Goal: Transaction & Acquisition: Complete application form

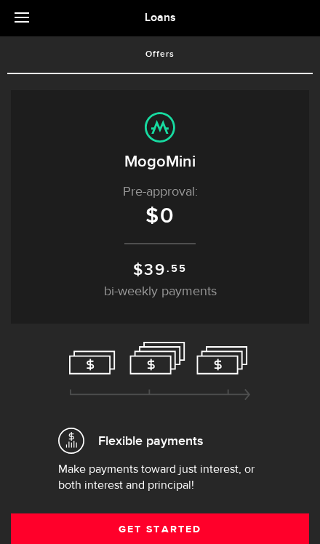
scroll to position [48, 0]
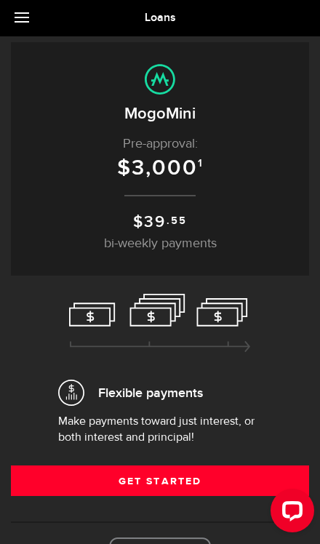
click at [210, 476] on link "Get Started" at bounding box center [160, 481] width 298 height 31
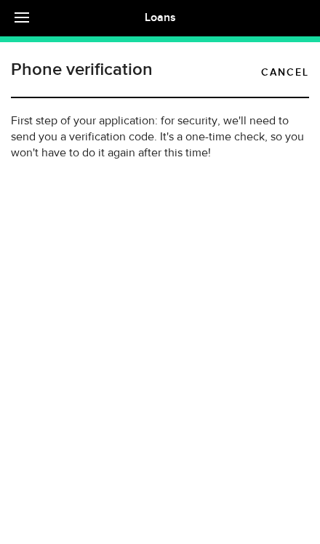
type input "(604) 445-4202"
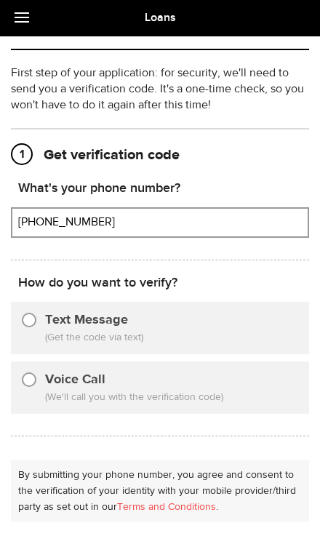
click at [31, 323] on input "Text Message" at bounding box center [29, 318] width 15 height 15
radio input "true"
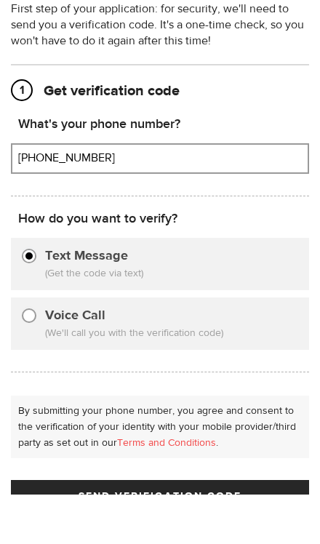
scroll to position [74, 0]
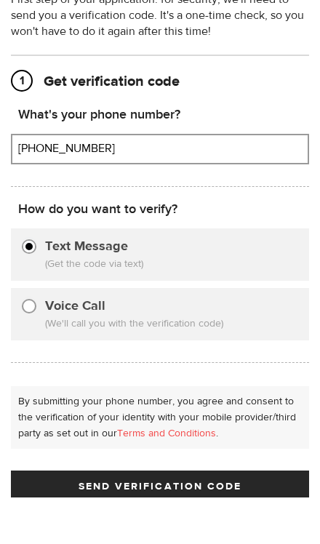
click at [206, 529] on span "Send Verification Code" at bounding box center [161, 534] width 164 height 10
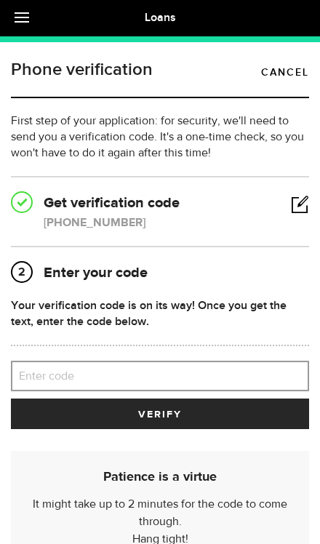
click at [147, 373] on label "Enter code" at bounding box center [160, 377] width 298 height 30
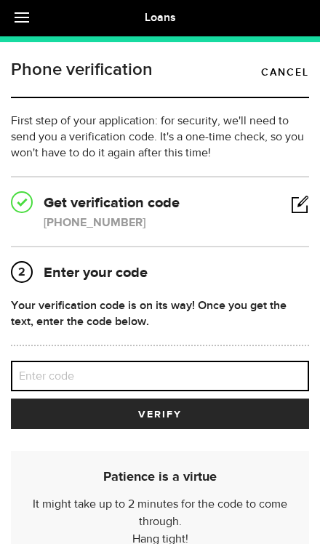
click at [147, 373] on input "Enter code" at bounding box center [160, 376] width 298 height 31
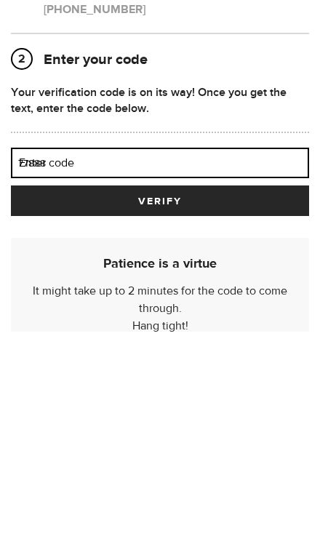
type input "77888"
click at [160, 399] on button "verify" at bounding box center [160, 414] width 298 height 31
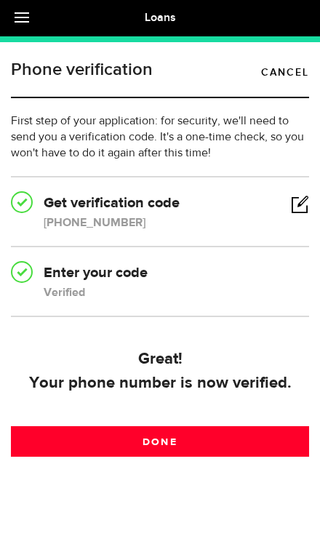
click at [178, 438] on link "Done" at bounding box center [160, 441] width 298 height 31
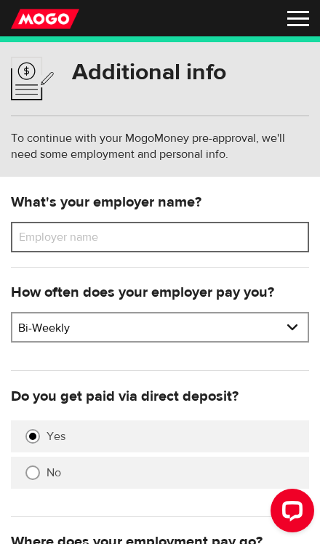
click at [184, 242] on input "Employer name" at bounding box center [160, 237] width 298 height 31
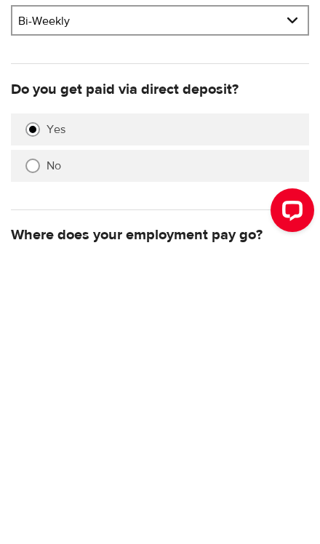
scroll to position [9, 0]
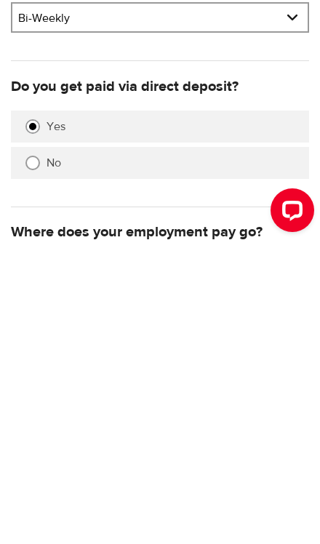
type input "Encompass support services society"
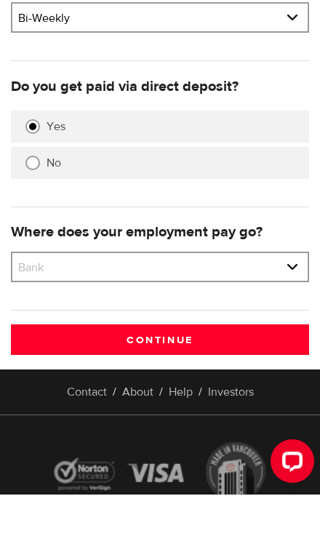
select select "4"
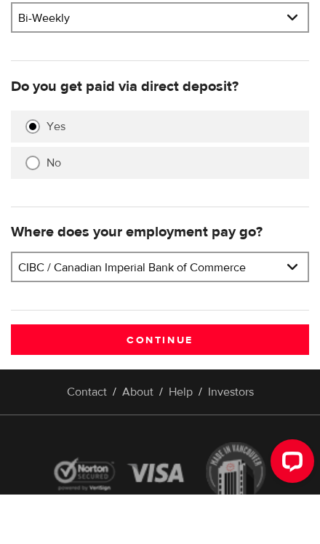
click at [231, 374] on input "Continue" at bounding box center [160, 389] width 298 height 31
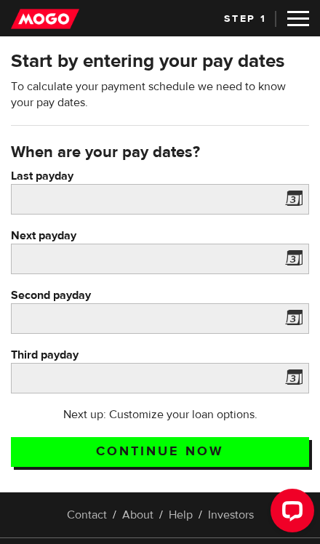
click at [289, 199] on span at bounding box center [291, 201] width 22 height 23
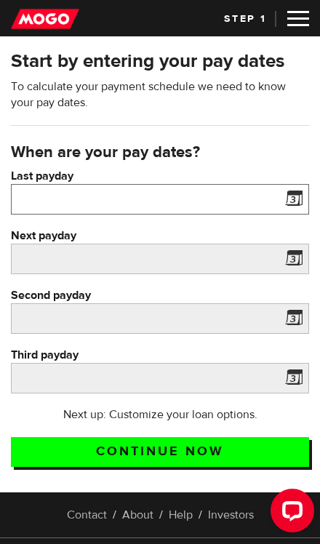
click at [233, 194] on input "Last payday" at bounding box center [160, 199] width 298 height 31
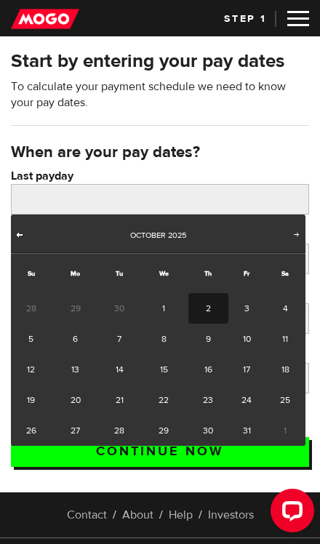
click at [17, 231] on span "Prev" at bounding box center [20, 235] width 12 height 12
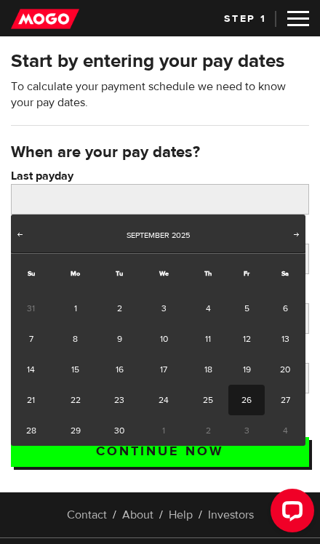
click at [245, 402] on link "26" at bounding box center [247, 400] width 36 height 31
type input "2025/09/26"
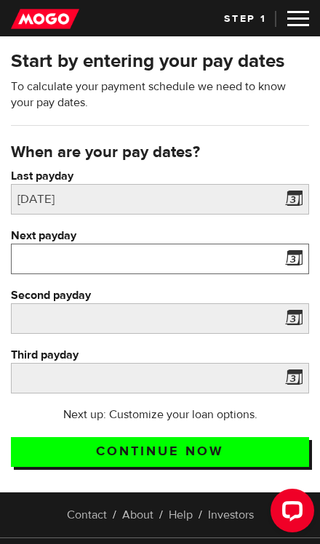
click at [278, 251] on input "Next payday" at bounding box center [160, 259] width 298 height 31
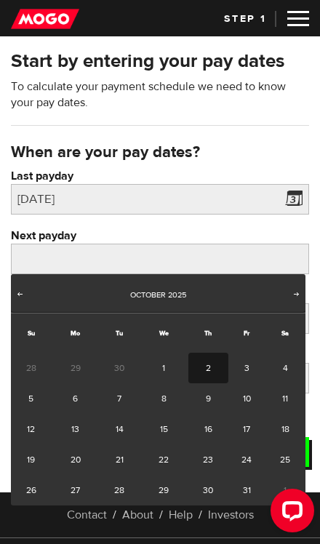
click at [245, 392] on link "10" at bounding box center [247, 399] width 36 height 31
type input "2025/10/10"
type input "2025/10/24"
type input "2025/11/7"
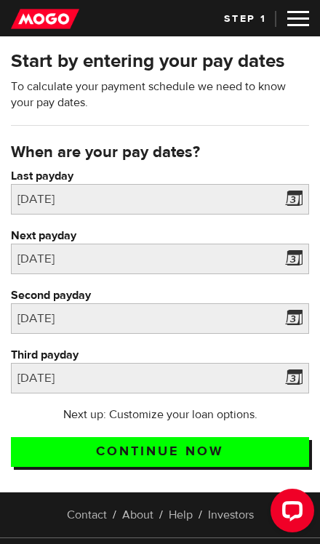
click at [215, 448] on input "Continue now" at bounding box center [160, 452] width 298 height 30
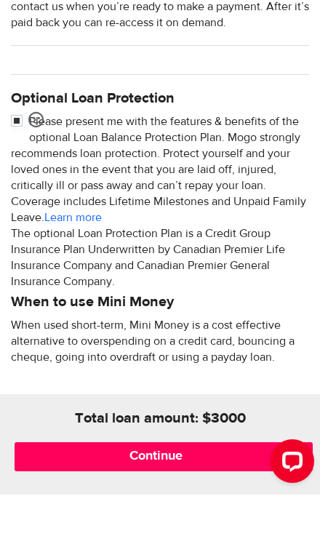
scroll to position [482, 0]
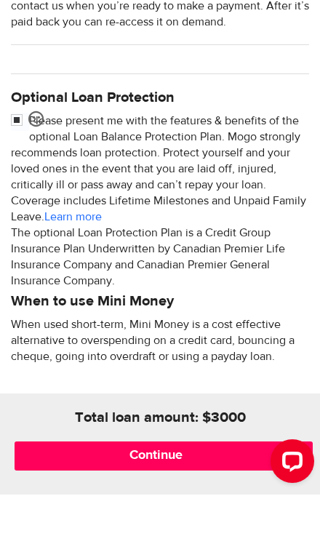
click at [169, 491] on input "Continue" at bounding box center [164, 505] width 298 height 29
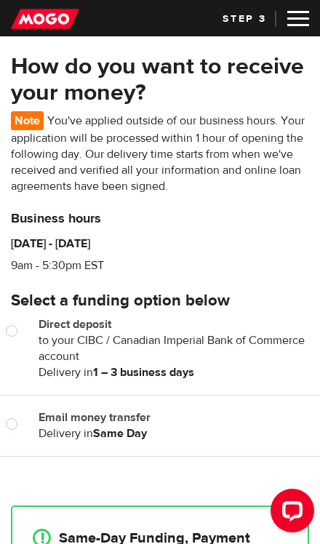
click at [16, 424] on input "Email money transfer" at bounding box center [15, 426] width 18 height 18
radio input "true"
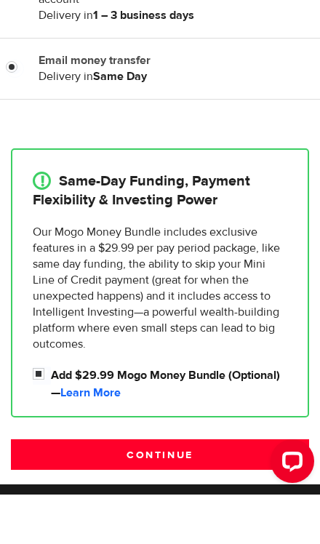
scroll to position [309, 0]
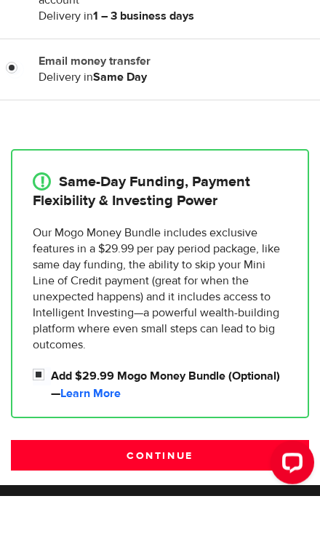
click at [43, 416] on input "Add $29.99 Mogo Money Bundle (Optional) — Learn More" at bounding box center [42, 425] width 18 height 18
checkbox input "false"
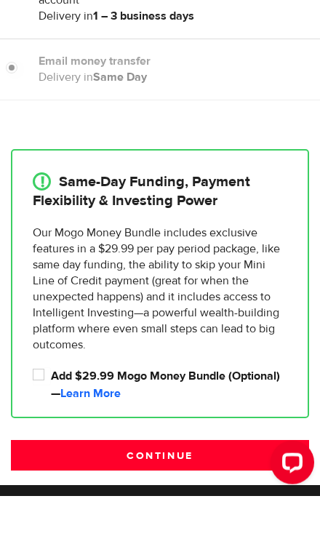
radio input "false"
click at [98, 434] on link "Learn More" at bounding box center [90, 441] width 60 height 15
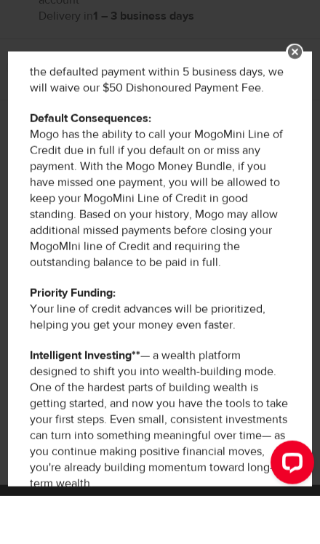
click at [293, 92] on link at bounding box center [294, 100] width 17 height 17
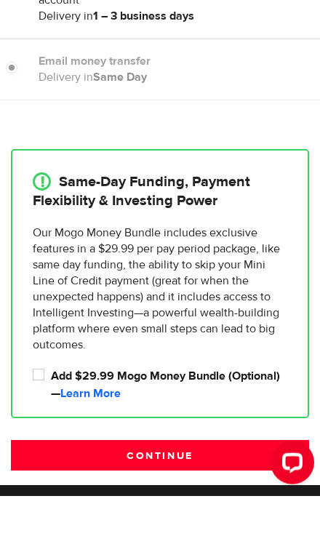
click at [41, 416] on input "Add $29.99 Mogo Money Bundle (Optional) — Learn More" at bounding box center [42, 425] width 18 height 18
checkbox input "true"
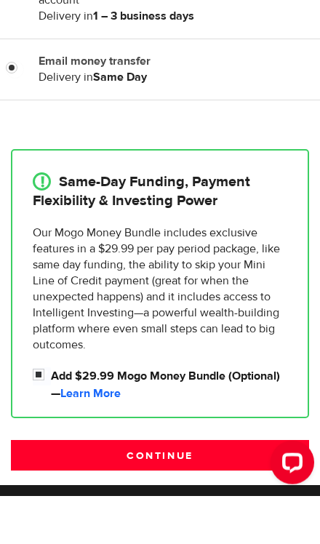
click at [202, 488] on input "Continue" at bounding box center [160, 503] width 298 height 31
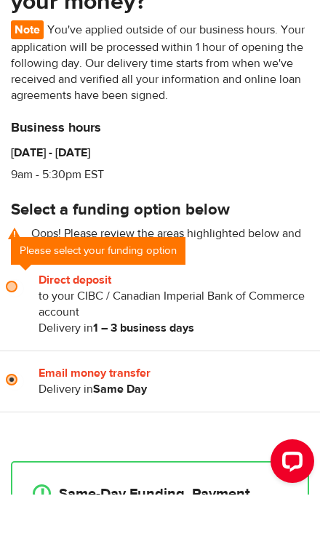
scroll to position [43, 0]
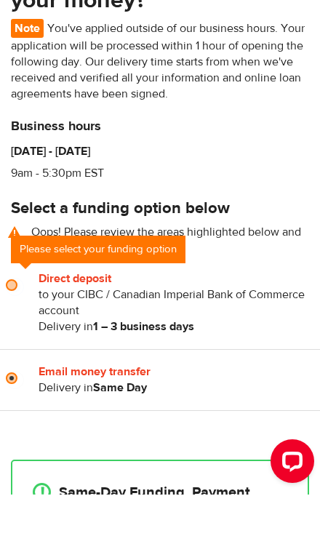
click at [21, 327] on input "Direct deposit" at bounding box center [15, 336] width 18 height 18
radio input "true"
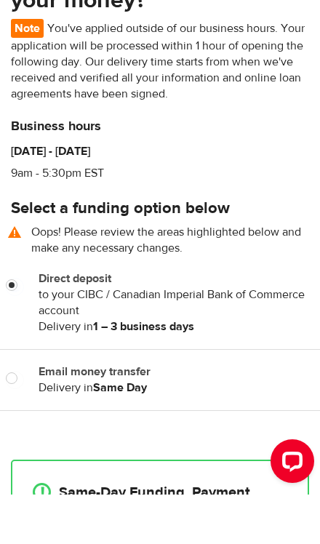
click at [20, 421] on input "Email money transfer" at bounding box center [15, 430] width 18 height 18
radio input "true"
click at [19, 327] on input "Direct deposit" at bounding box center [15, 336] width 18 height 18
radio input "true"
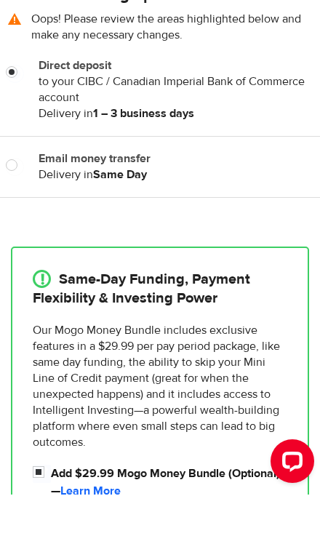
scroll to position [257, 0]
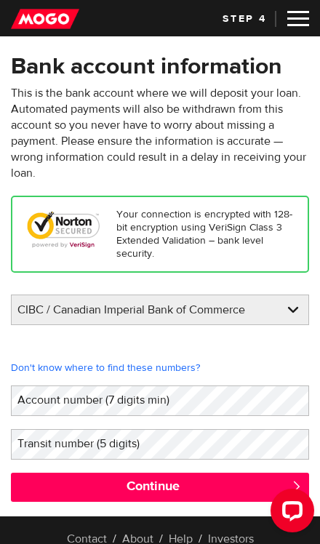
click at [136, 401] on label "Account number (7 digits min)" at bounding box center [105, 400] width 188 height 29
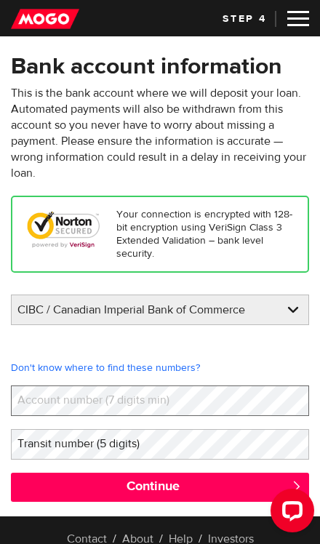
scroll to position [9, 0]
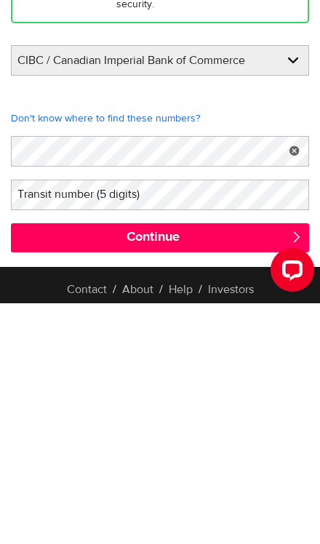
click at [146, 421] on label "Transit number (5 digits)" at bounding box center [90, 435] width 159 height 29
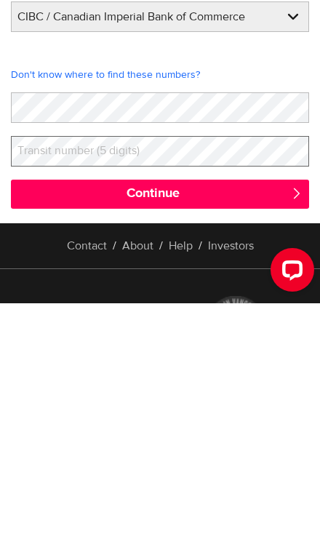
scroll to position [238, 0]
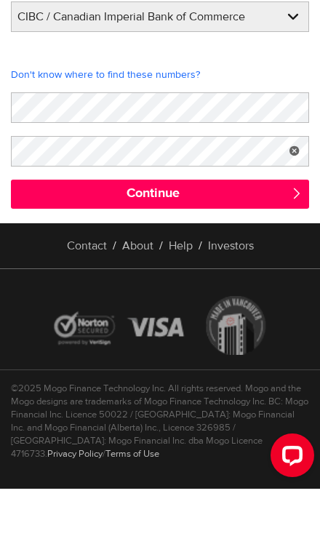
click at [227, 235] on input "Continue" at bounding box center [160, 249] width 298 height 29
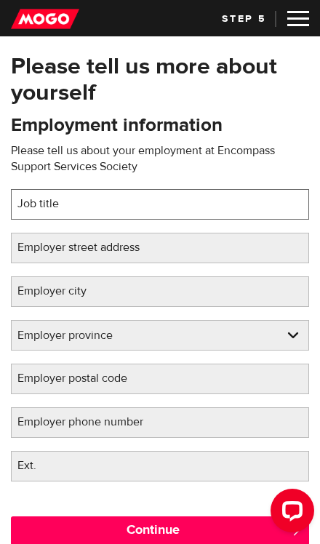
click at [174, 201] on input "Job title" at bounding box center [160, 204] width 298 height 31
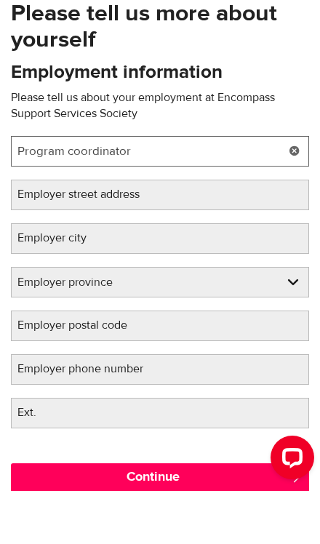
type input "Program coordinator"
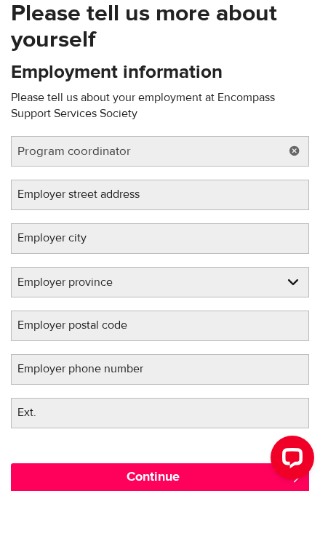
click at [159, 233] on label "Employer street address" at bounding box center [90, 247] width 159 height 29
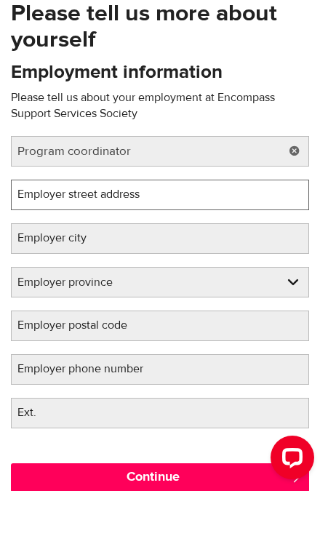
click at [159, 233] on input "Employer street address" at bounding box center [160, 248] width 298 height 31
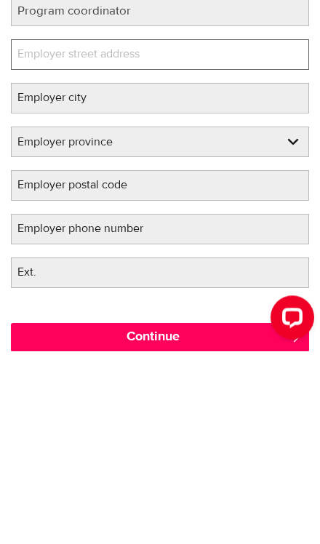
scroll to position [87, 0]
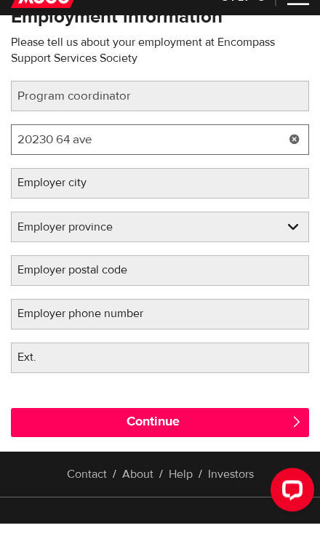
type input "20230 64 ave"
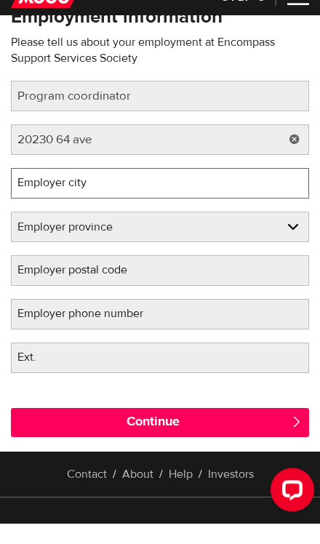
click at [167, 189] on input "Employer city" at bounding box center [160, 204] width 298 height 31
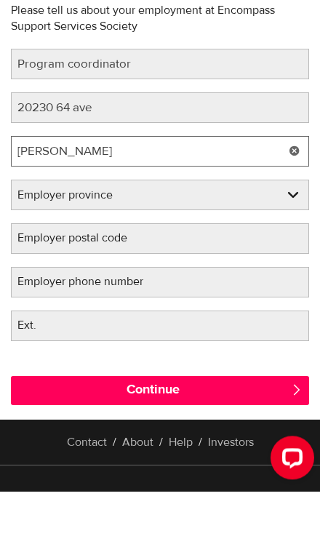
type input "Langley"
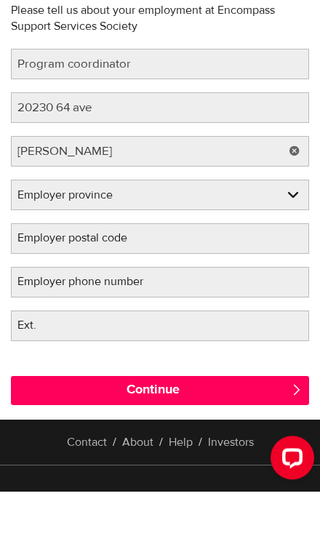
click at [180, 234] on select "Employer province Alberta British Columbia Ontario Manitoba New Brunswick Newfo…" at bounding box center [160, 249] width 297 height 31
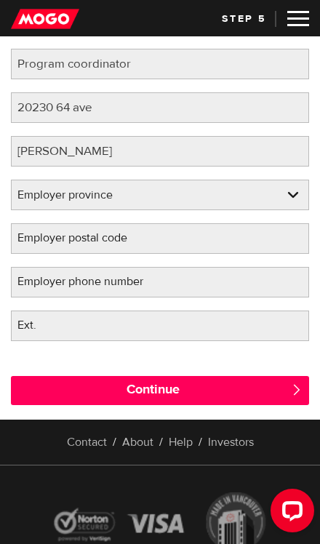
select select "BC"
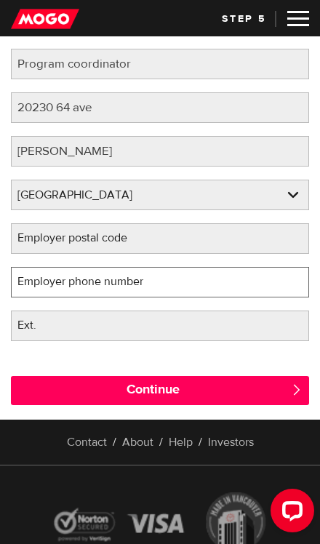
click at [175, 279] on input "Employer phone number" at bounding box center [160, 282] width 298 height 31
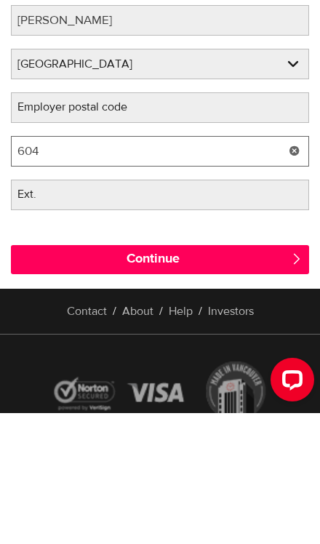
scroll to position [271, 0]
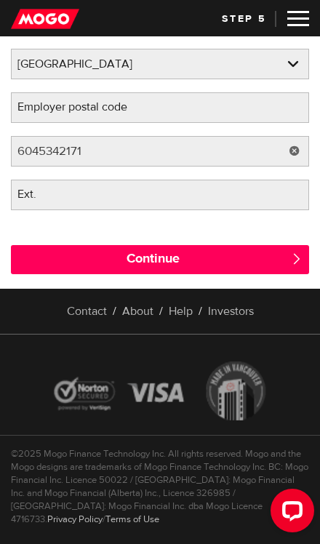
click at [237, 258] on input "Continue" at bounding box center [160, 259] width 298 height 29
type input "(604) 534-2171"
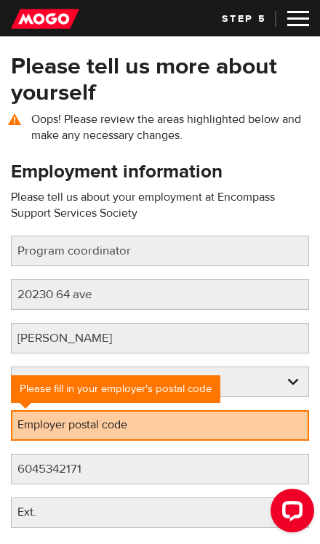
click at [146, 421] on label "Employer postal code" at bounding box center [84, 424] width 146 height 29
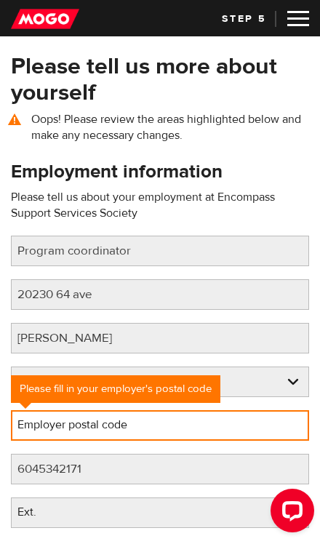
click at [146, 421] on input "Employer postal code" at bounding box center [160, 425] width 298 height 31
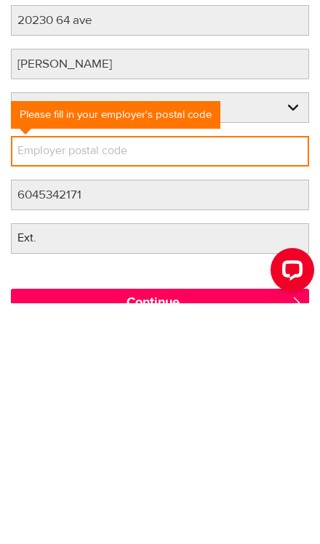
scroll to position [274, 0]
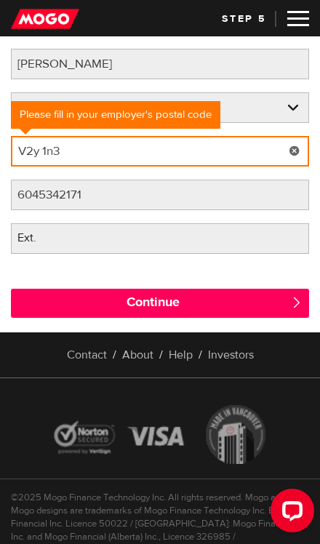
type input "V2y 1n3"
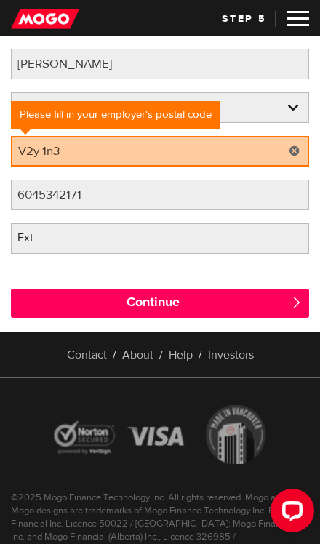
click at [217, 296] on input "Continue" at bounding box center [160, 303] width 298 height 29
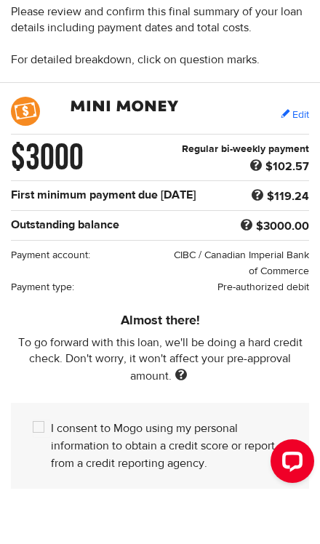
scroll to position [33, 0]
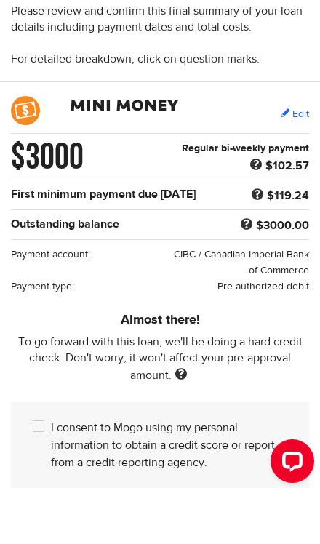
click at [40, 469] on input "I consent to Mogo using my personal information to obtain a credit score or rep…" at bounding box center [42, 478] width 18 height 18
checkbox input "true"
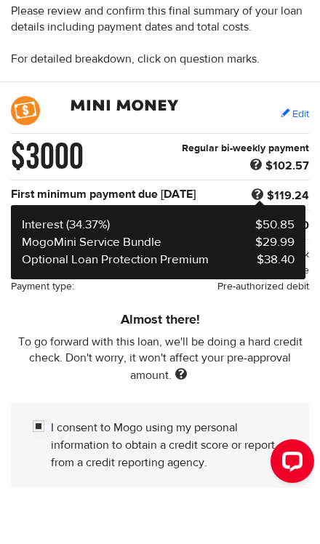
click at [258, 236] on span at bounding box center [257, 244] width 19 height 17
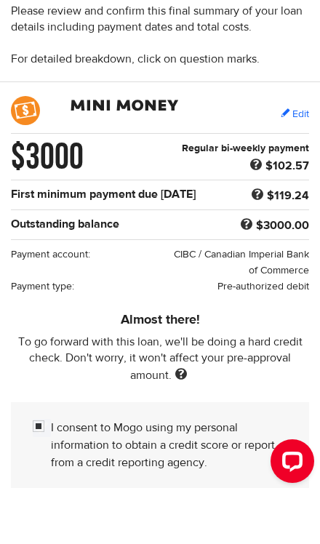
click at [265, 236] on span at bounding box center [257, 244] width 19 height 17
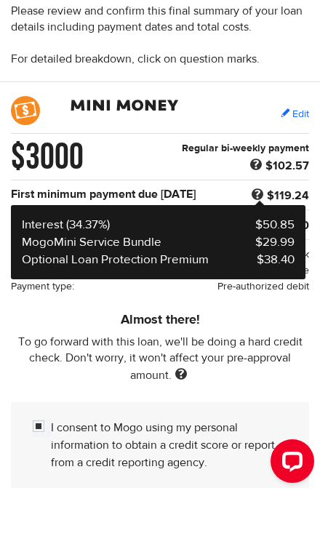
click at [260, 236] on span at bounding box center [257, 244] width 19 height 17
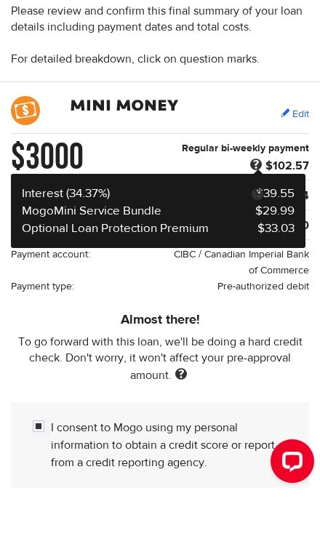
click at [258, 206] on span at bounding box center [256, 214] width 19 height 17
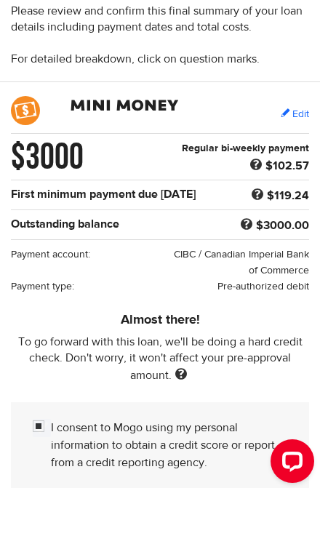
click at [265, 206] on span at bounding box center [256, 214] width 19 height 17
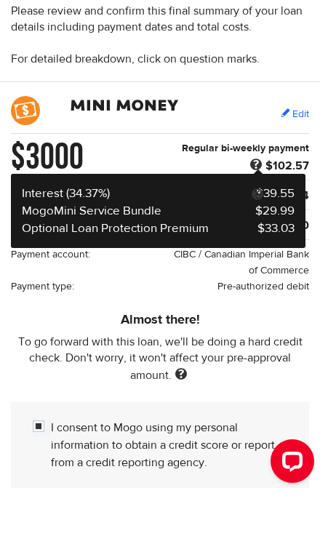
click at [259, 206] on span at bounding box center [256, 214] width 19 height 17
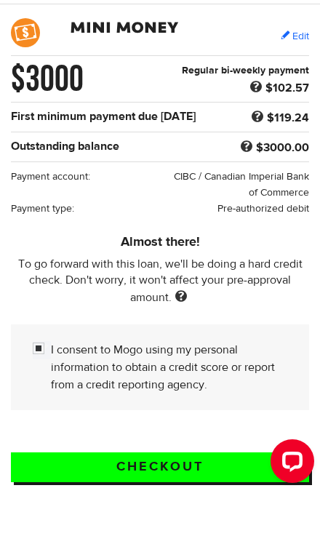
scroll to position [121, 0]
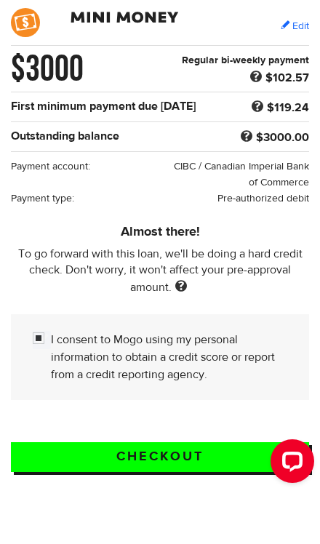
click at [204, 492] on input "Checkout" at bounding box center [160, 507] width 298 height 30
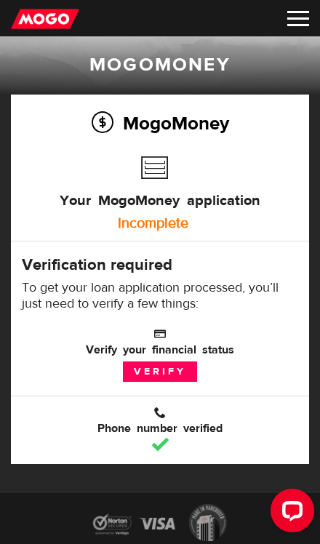
click at [183, 372] on link "Verify" at bounding box center [160, 372] width 74 height 20
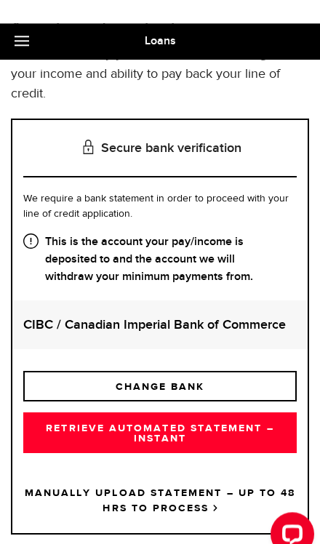
scroll to position [127, 0]
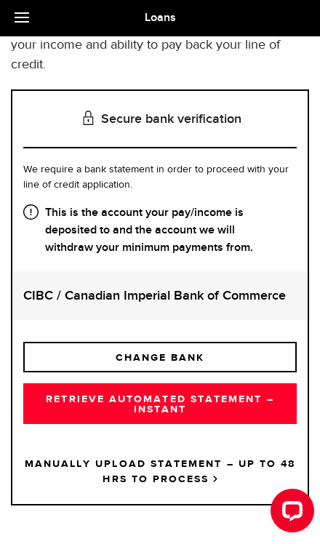
click at [121, 403] on link "RETRIEVE AUTOMATED STATEMENT – INSTANT" at bounding box center [160, 404] width 274 height 41
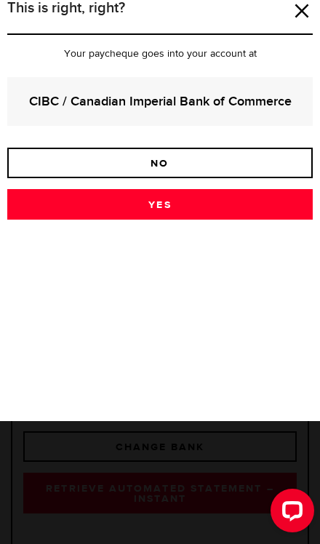
scroll to position [0, 0]
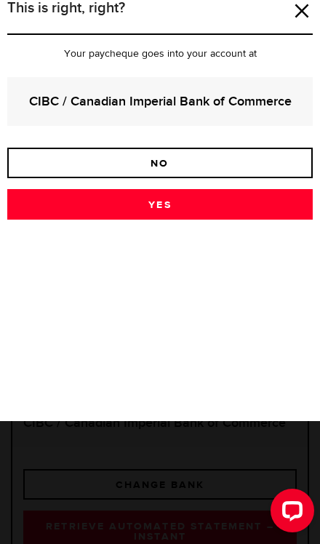
click at [223, 202] on link "Yes" at bounding box center [160, 204] width 306 height 31
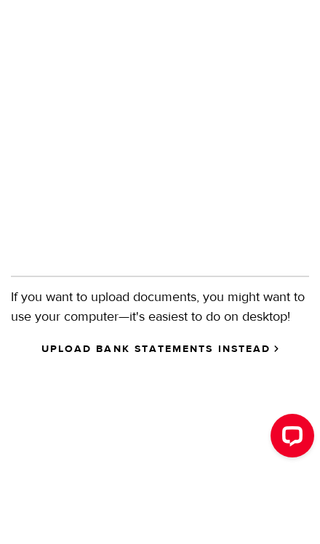
scroll to position [388, 0]
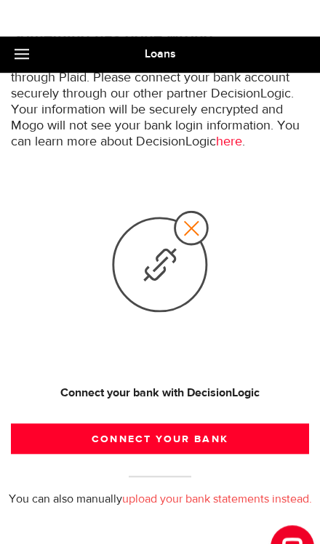
scroll to position [149, 0]
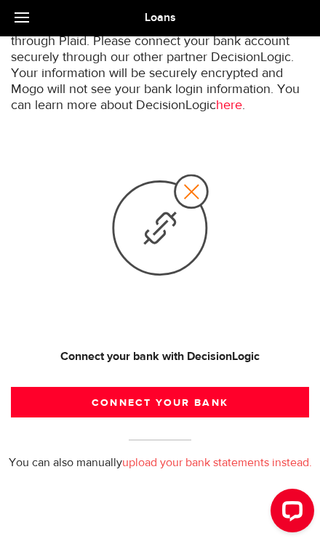
click at [217, 352] on div "Connect your bank with DecisionLogic" at bounding box center [160, 357] width 298 height 16
click at [220, 396] on button "Connect your bank" at bounding box center [160, 402] width 298 height 31
click at [242, 110] on link "here" at bounding box center [229, 105] width 26 height 13
click at [232, 402] on button "Connect your bank" at bounding box center [160, 402] width 298 height 31
click at [182, 395] on button "Connect your bank" at bounding box center [160, 402] width 298 height 31
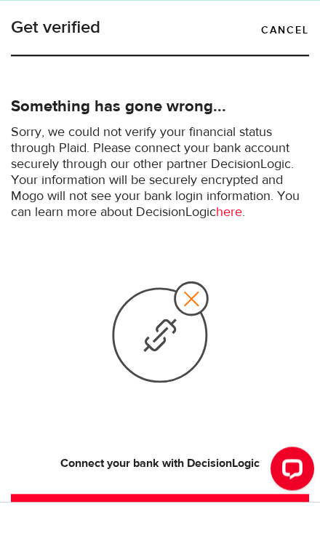
scroll to position [12, 0]
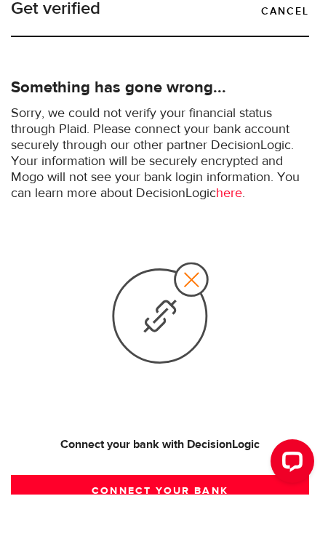
click at [175, 319] on icon at bounding box center [160, 362] width 102 height 107
click at [188, 487] on div "Connect your bank with DecisionLogic" at bounding box center [160, 495] width 298 height 16
click at [228, 487] on div "Connect your bank with DecisionLogic" at bounding box center [160, 495] width 298 height 16
click at [209, 525] on button "Connect your bank" at bounding box center [160, 540] width 298 height 31
click at [198, 525] on button "Connect your bank" at bounding box center [160, 540] width 298 height 31
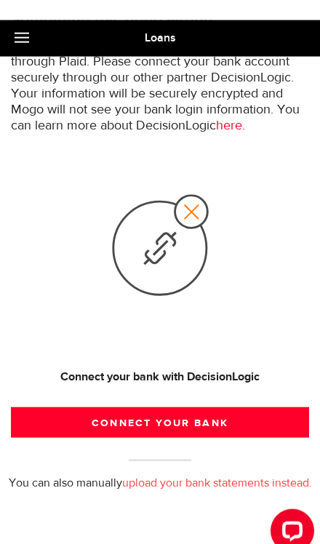
scroll to position [149, 0]
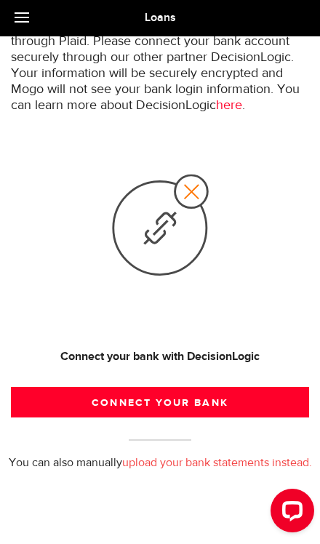
click at [224, 400] on button "Connect your bank" at bounding box center [160, 402] width 298 height 31
click at [210, 396] on button "Connect your bank" at bounding box center [160, 402] width 298 height 31
click at [209, 398] on button "Connect your bank" at bounding box center [160, 402] width 298 height 31
click at [204, 403] on button "Connect your bank" at bounding box center [160, 402] width 298 height 31
click at [197, 400] on button "Connect your bank" at bounding box center [160, 402] width 298 height 31
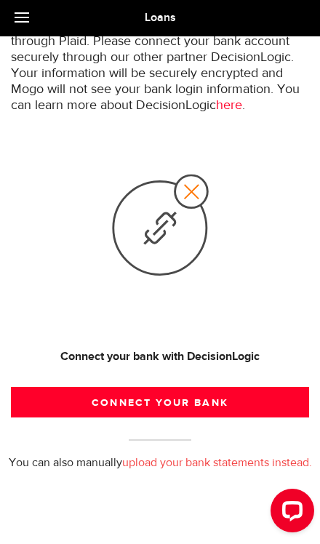
click at [190, 400] on button "Connect your bank" at bounding box center [160, 402] width 298 height 31
click at [213, 402] on button "Connect your bank" at bounding box center [160, 402] width 298 height 31
click at [200, 398] on button "Connect your bank" at bounding box center [160, 402] width 298 height 31
click at [196, 402] on button "Connect your bank" at bounding box center [160, 402] width 298 height 31
click at [192, 402] on button "Connect your bank" at bounding box center [160, 402] width 298 height 31
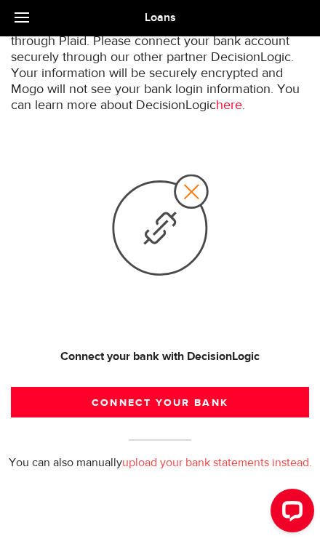
click at [191, 400] on button "Connect your bank" at bounding box center [160, 402] width 298 height 31
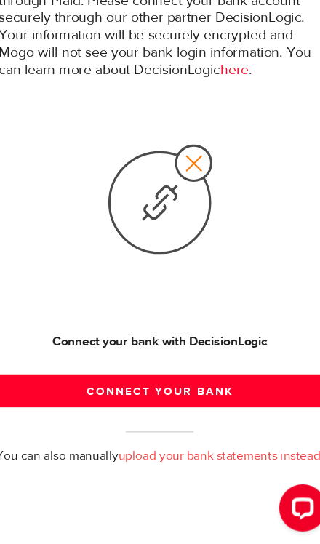
click at [195, 387] on button "Connect your bank" at bounding box center [160, 402] width 298 height 31
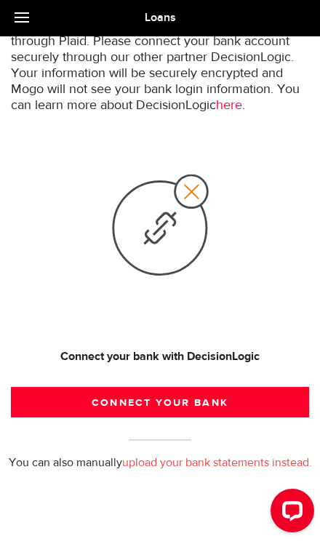
click at [210, 403] on button "Connect your bank" at bounding box center [160, 402] width 298 height 31
click at [199, 398] on button "Connect your bank" at bounding box center [160, 402] width 298 height 31
click at [198, 396] on button "Connect your bank" at bounding box center [160, 402] width 298 height 31
click at [201, 393] on button "Connect your bank" at bounding box center [160, 402] width 298 height 31
click at [216, 458] on link "upload your bank statements instead." at bounding box center [217, 464] width 190 height 12
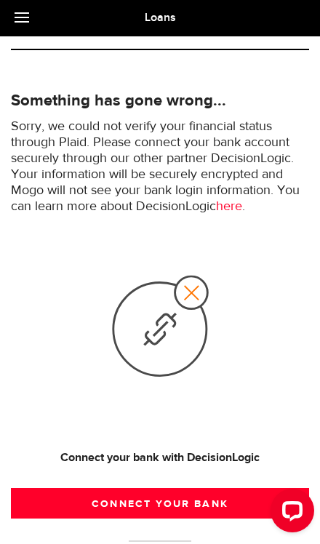
click at [196, 501] on button "Connect your bank" at bounding box center [160, 503] width 298 height 31
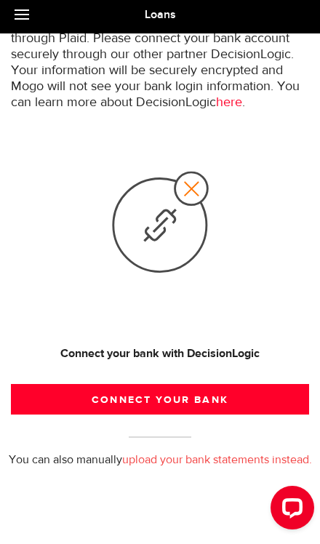
scroll to position [149, 0]
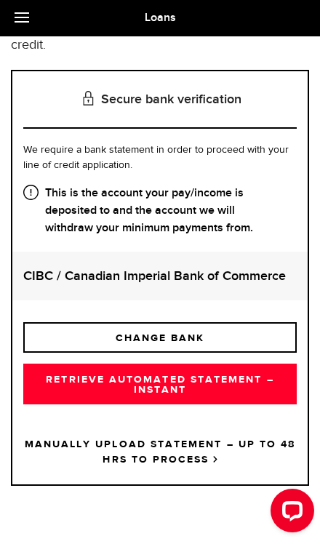
scroll to position [147, 0]
click at [226, 382] on link "RETRIEVE AUTOMATED STATEMENT – INSTANT" at bounding box center [160, 384] width 274 height 41
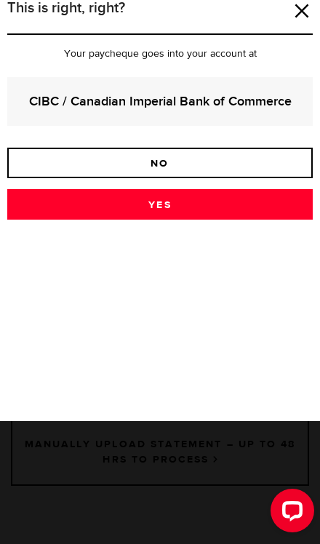
click at [223, 201] on link "Yes" at bounding box center [160, 204] width 306 height 31
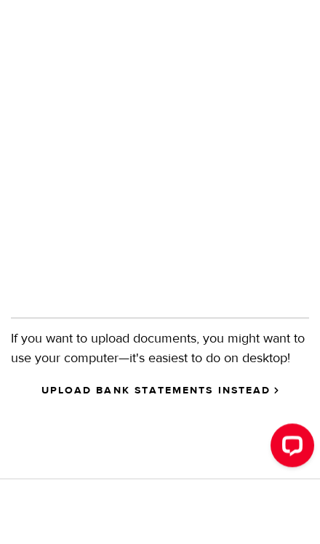
scroll to position [388, 0]
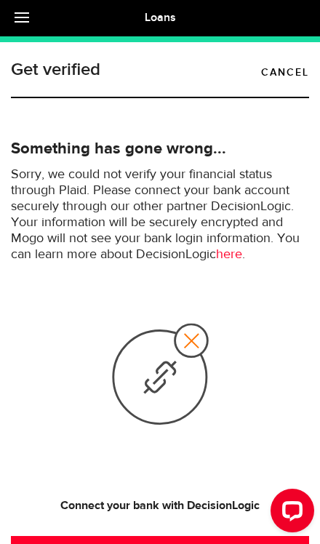
scroll to position [48, 0]
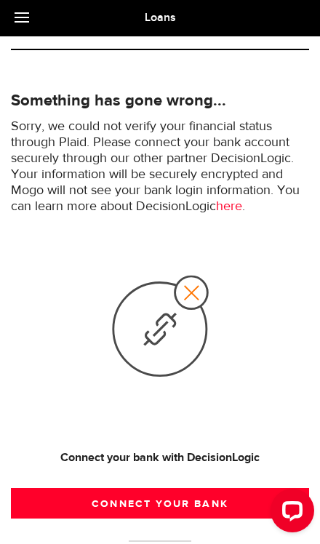
click at [204, 500] on button "Connect your bank" at bounding box center [160, 503] width 298 height 31
click at [193, 500] on button "Connect your bank" at bounding box center [160, 503] width 298 height 31
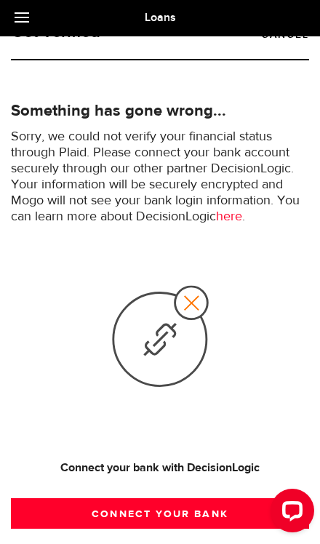
scroll to position [0, 0]
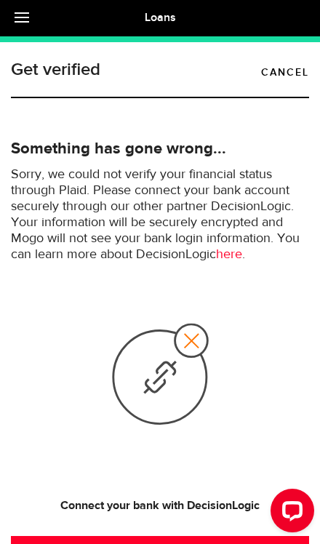
click at [133, 539] on button "Connect your bank" at bounding box center [160, 551] width 298 height 31
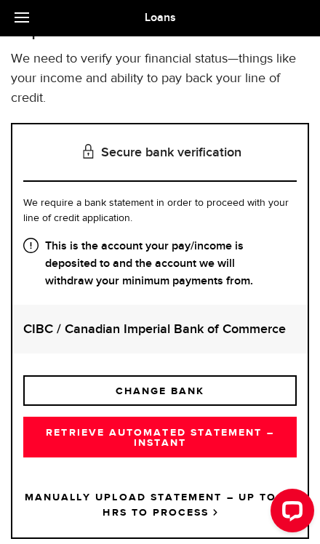
scroll to position [98, 0]
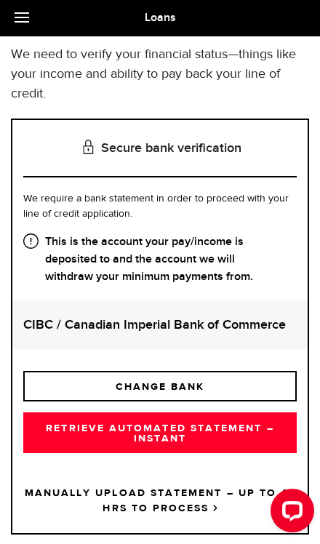
click at [199, 420] on link "RETRIEVE AUTOMATED STATEMENT – INSTANT" at bounding box center [160, 433] width 274 height 41
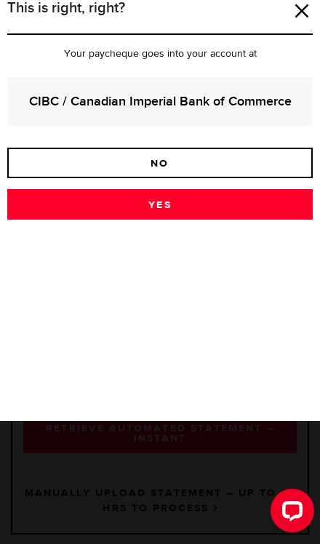
click at [220, 202] on link "Yes" at bounding box center [160, 204] width 306 height 31
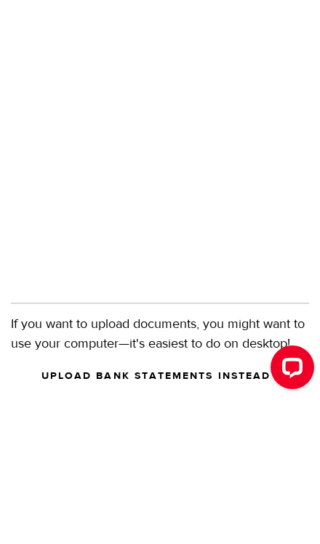
scroll to position [388, 0]
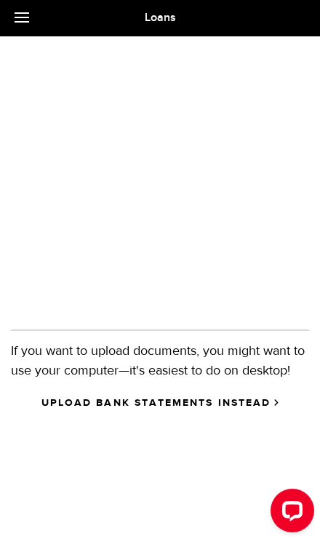
scroll to position [48, 0]
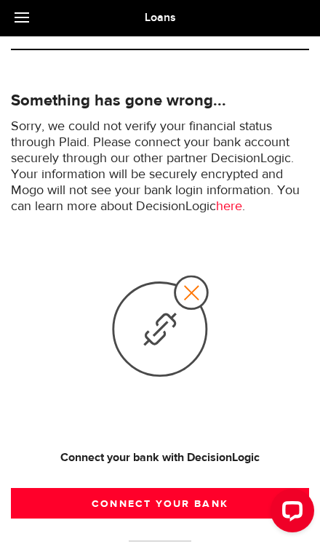
click at [188, 498] on button "Connect your bank" at bounding box center [160, 503] width 298 height 31
click at [172, 490] on button "Connect your bank" at bounding box center [160, 503] width 298 height 31
click at [171, 504] on button "Connect your bank" at bounding box center [160, 503] width 298 height 31
click at [157, 507] on button "Connect your bank" at bounding box center [160, 503] width 298 height 31
click at [81, 507] on button "Connect your bank" at bounding box center [160, 503] width 298 height 31
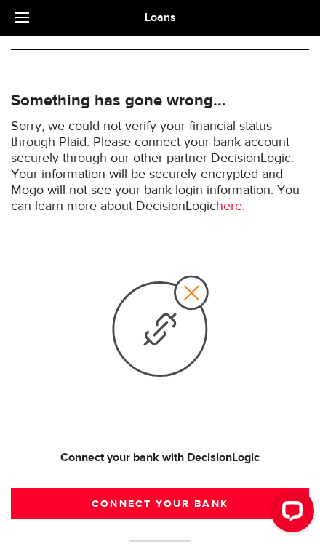
click at [73, 491] on button "Connect your bank" at bounding box center [160, 503] width 298 height 31
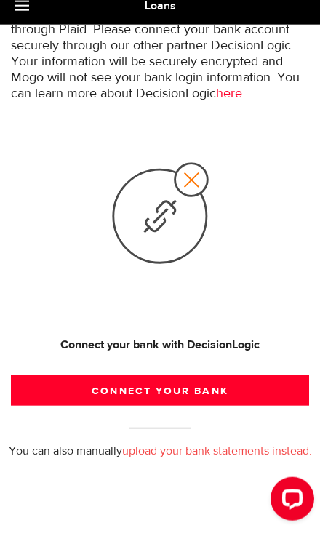
scroll to position [149, 0]
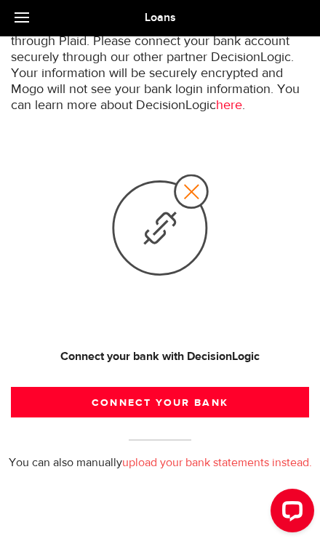
click at [177, 400] on button "Connect your bank" at bounding box center [160, 402] width 298 height 31
click at [196, 398] on button "Connect your bank" at bounding box center [160, 402] width 298 height 31
click at [198, 192] on use at bounding box center [161, 225] width 95 height 100
click at [242, 101] on link "here" at bounding box center [229, 105] width 26 height 13
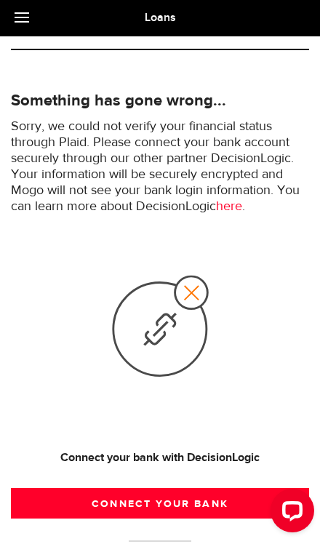
click at [180, 503] on button "Connect your bank" at bounding box center [160, 503] width 298 height 31
click at [148, 491] on button "Connect your bank" at bounding box center [160, 503] width 298 height 31
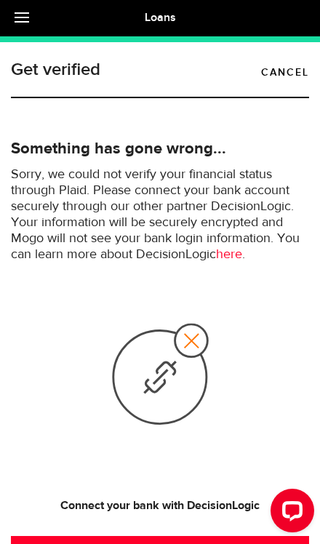
click at [287, 71] on link "Cancel" at bounding box center [285, 72] width 48 height 17
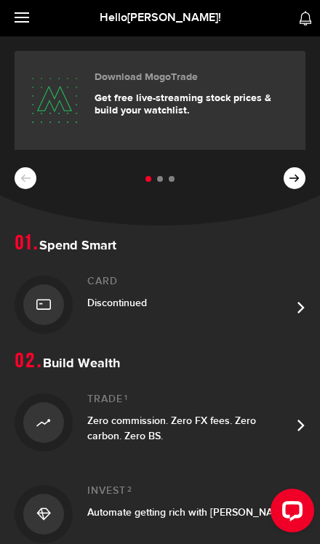
click at [290, 303] on div "Discontinued" at bounding box center [189, 302] width 204 height 15
click at [293, 304] on link "Card Discontinued" at bounding box center [160, 305] width 291 height 92
click at [23, 24] on link at bounding box center [25, 18] width 51 height 36
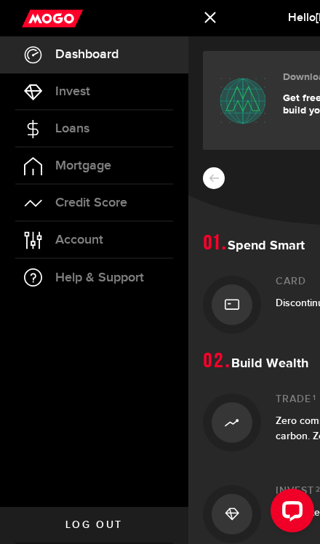
click at [100, 137] on link "Loans" at bounding box center [94, 129] width 188 height 36
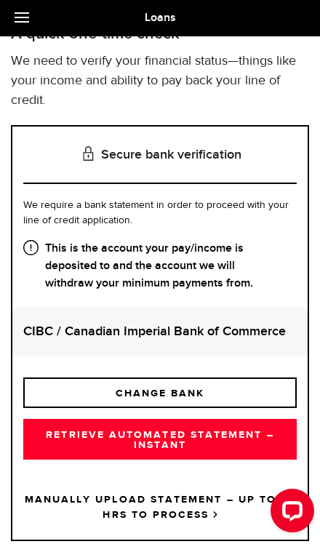
click at [202, 390] on link "CHANGE BANK" at bounding box center [160, 393] width 274 height 31
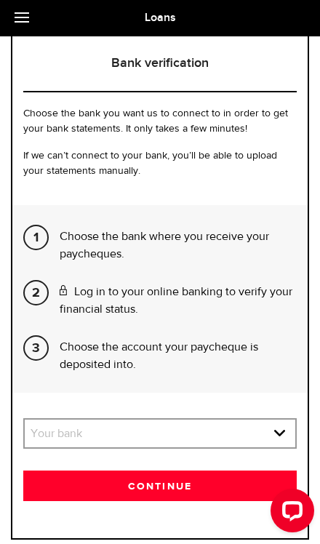
scroll to position [199, 0]
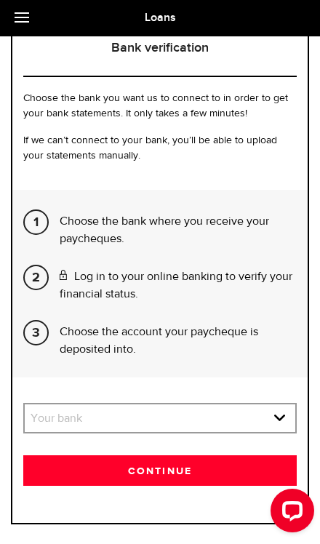
click at [238, 418] on select "Your bank BMO / Bank of Montreal Scotiabank / Bank of Nova Scotia RBC / Royal B…" at bounding box center [160, 420] width 271 height 31
select select "6"
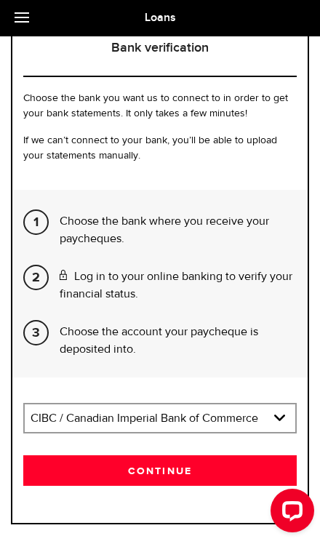
click at [213, 466] on button "Continue" at bounding box center [160, 471] width 274 height 31
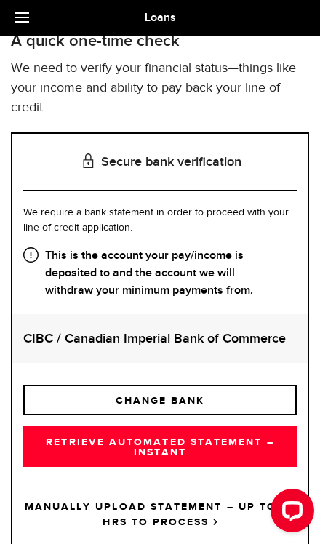
click at [222, 440] on link "RETRIEVE AUTOMATED STATEMENT – INSTANT" at bounding box center [160, 446] width 274 height 41
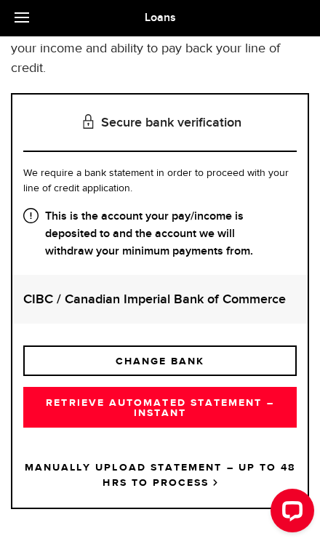
click at [213, 359] on link "CHANGE BANK" at bounding box center [160, 361] width 274 height 31
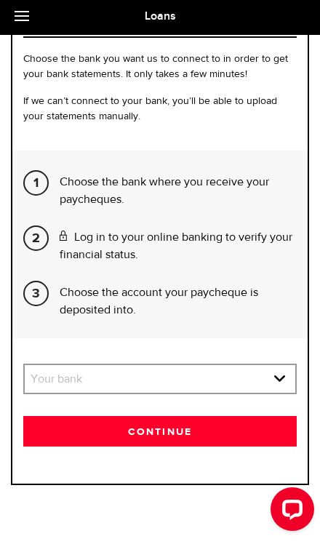
scroll to position [237, 0]
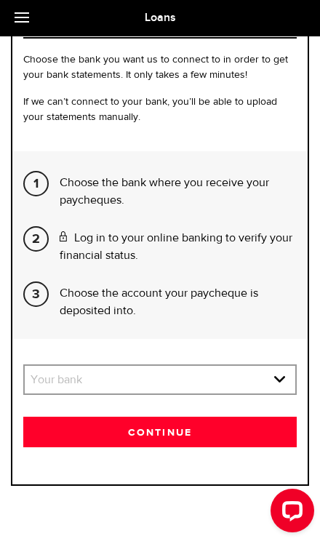
click at [198, 373] on select "Your bank BMO / Bank of Montreal Scotiabank / Bank of Nova Scotia RBC / Royal B…" at bounding box center [160, 381] width 271 height 31
select select "6"
click at [144, 428] on button "Continue" at bounding box center [160, 432] width 274 height 31
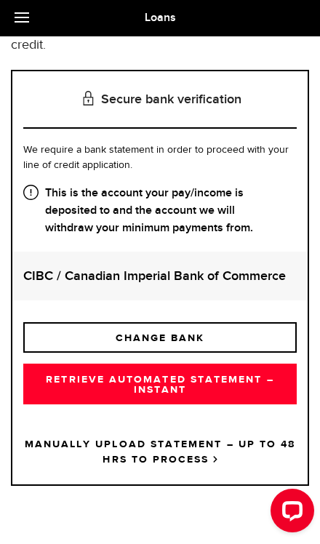
scroll to position [147, 0]
click at [106, 379] on link "RETRIEVE AUTOMATED STATEMENT – INSTANT" at bounding box center [160, 384] width 274 height 41
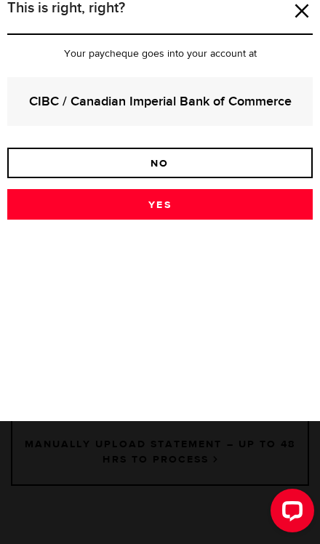
click at [207, 202] on link "Yes" at bounding box center [160, 204] width 306 height 31
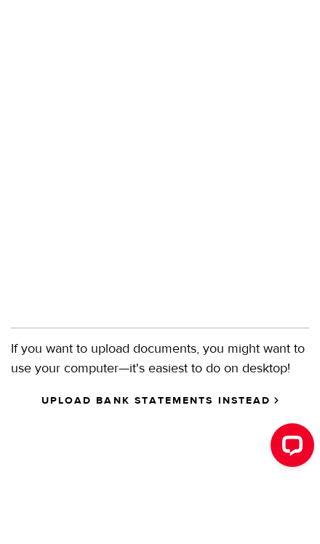
scroll to position [388, 0]
